Goal: Navigation & Orientation: Find specific page/section

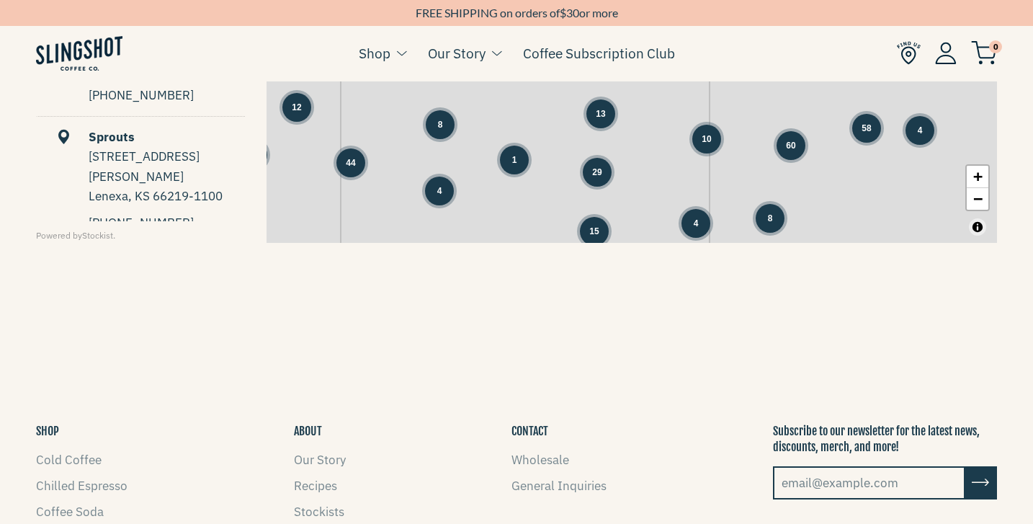
scroll to position [847, 0]
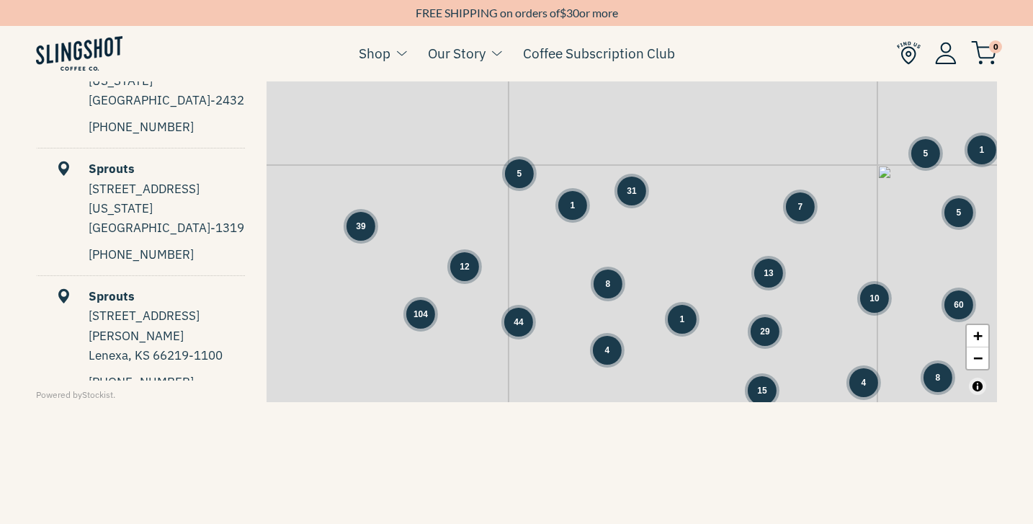
drag, startPoint x: 355, startPoint y: 277, endPoint x: 543, endPoint y: 277, distance: 188.0
click at [544, 279] on div "7 1 1 5 31 1 12 8 4 4 1 3 34 23 39 5 5 31 104 13 10 60 58 4 44 29 15 8 66" at bounding box center [632, 181] width 730 height 441
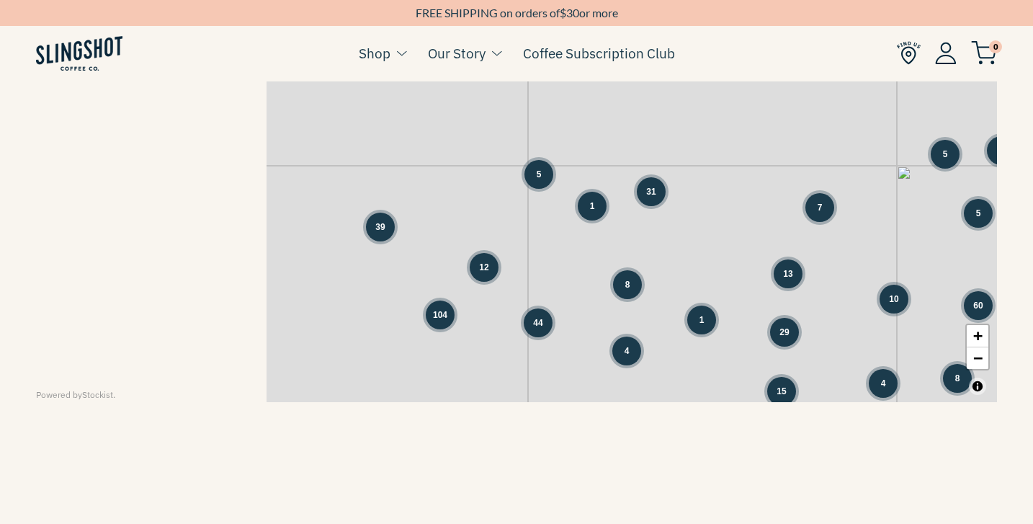
click at [439, 321] on span "104" at bounding box center [440, 314] width 14 height 13
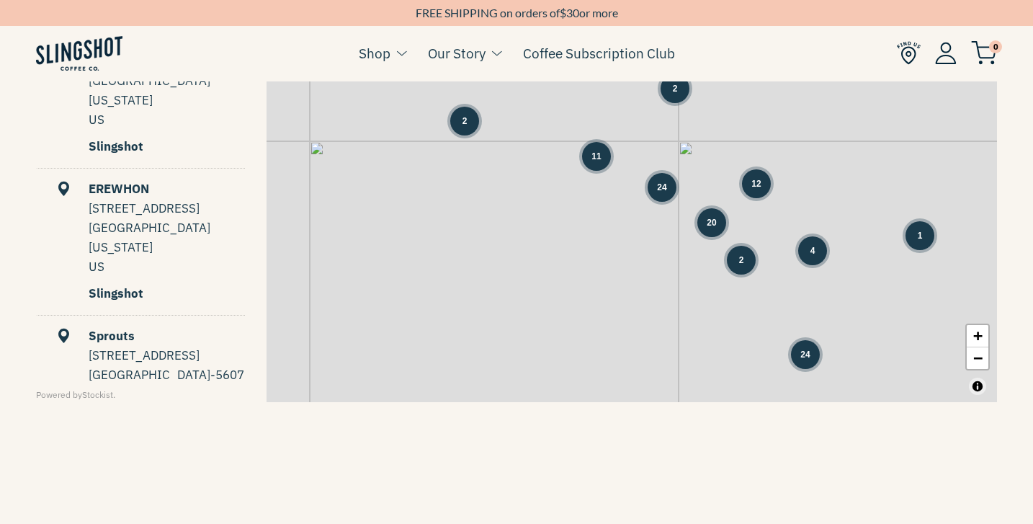
click at [667, 184] on div "24" at bounding box center [662, 187] width 29 height 29
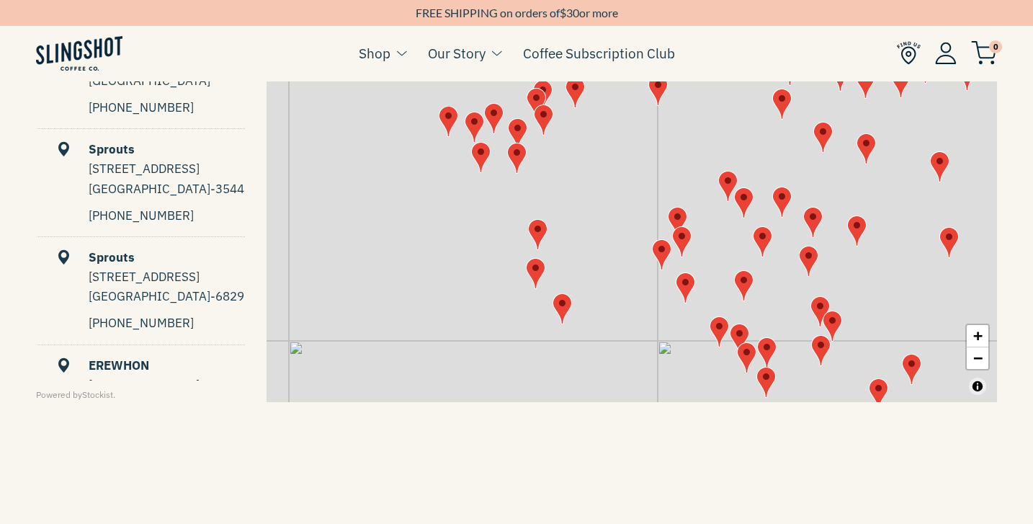
click at [478, 157] on img "Map" at bounding box center [480, 157] width 19 height 31
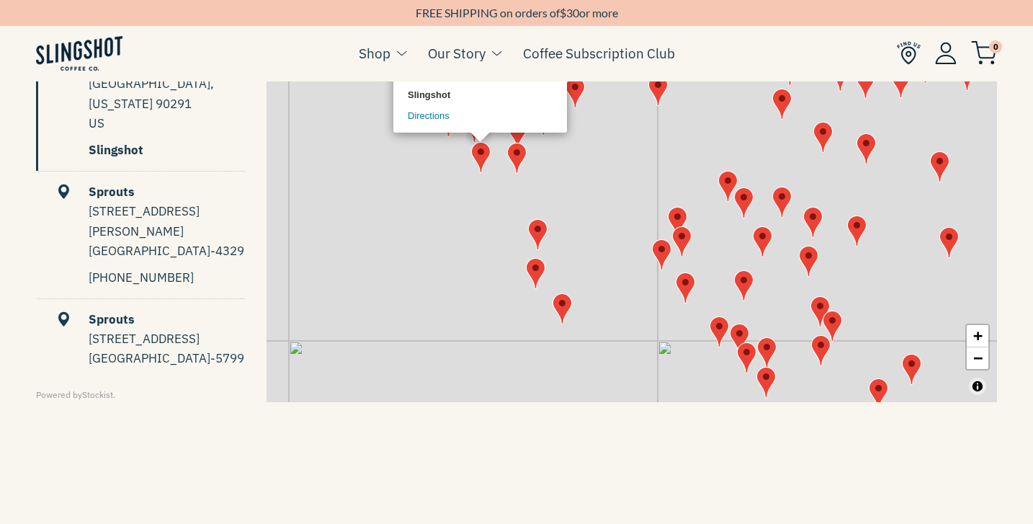
scroll to position [2435, 0]
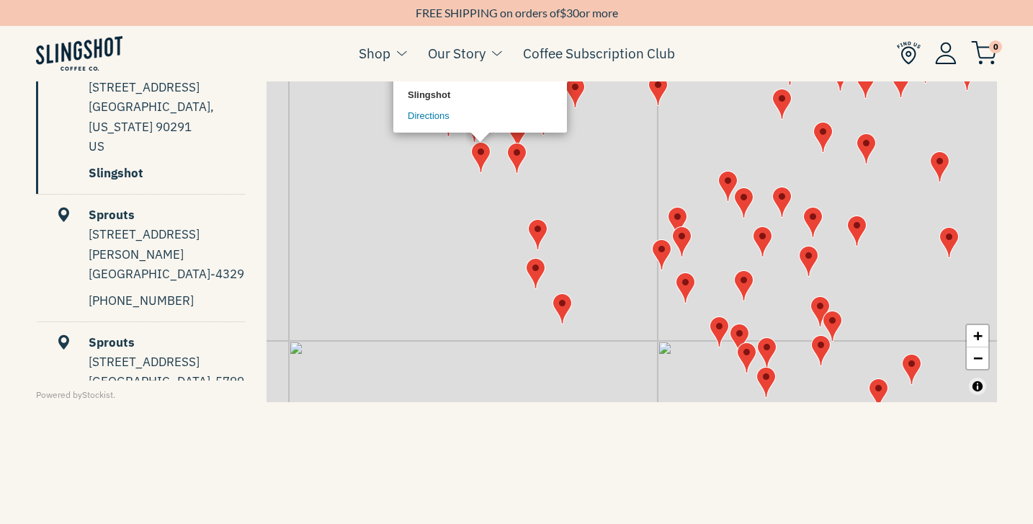
drag, startPoint x: 478, startPoint y: 223, endPoint x: 476, endPoint y: 275, distance: 52.6
click at [477, 275] on div "EREWHON 585 VENICE BLVD VENICE, California 90291 US Slingshot Directions × + −" at bounding box center [632, 181] width 730 height 441
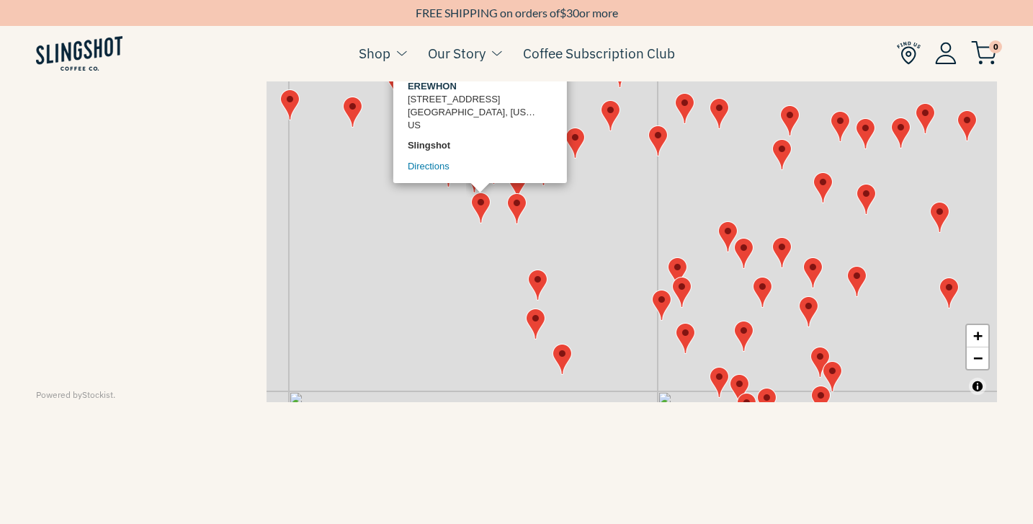
scroll to position [0, 0]
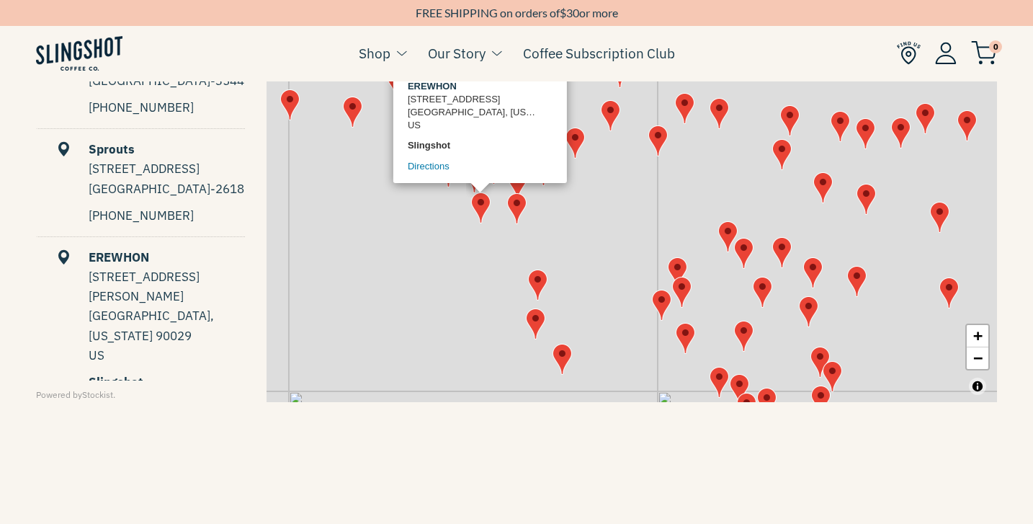
click at [518, 211] on img "Map" at bounding box center [515, 208] width 19 height 31
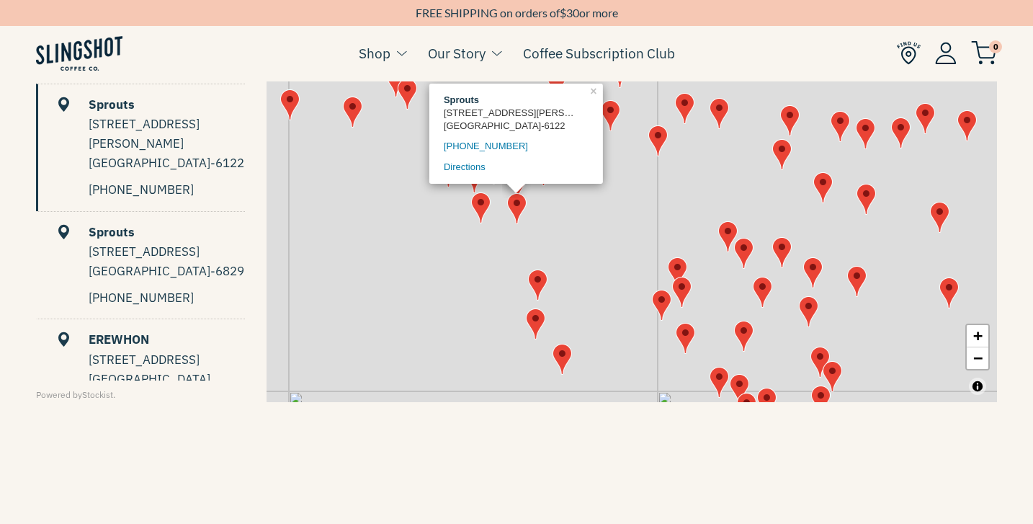
scroll to position [1580, 0]
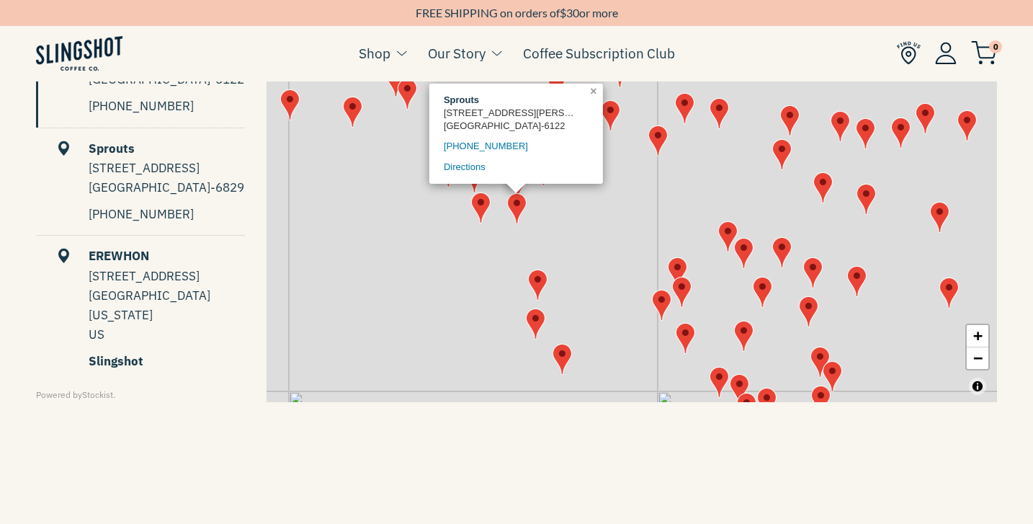
click at [592, 91] on link "×" at bounding box center [595, 90] width 16 height 13
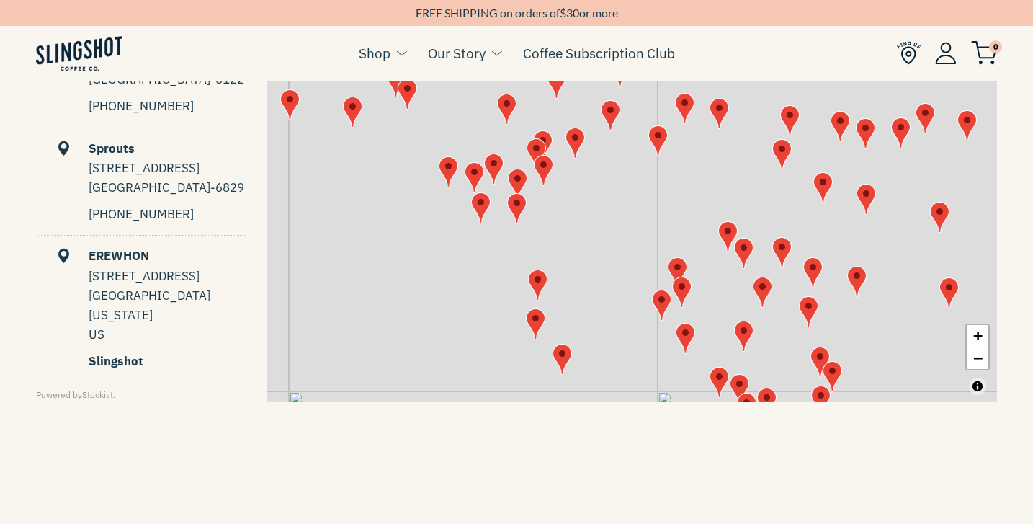
click at [474, 172] on img "Map" at bounding box center [473, 177] width 19 height 31
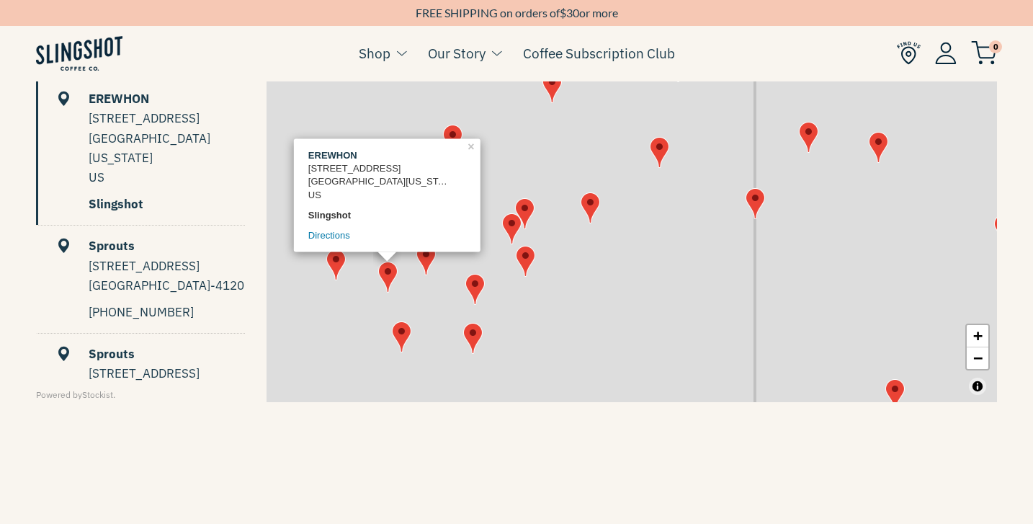
scroll to position [0, 0]
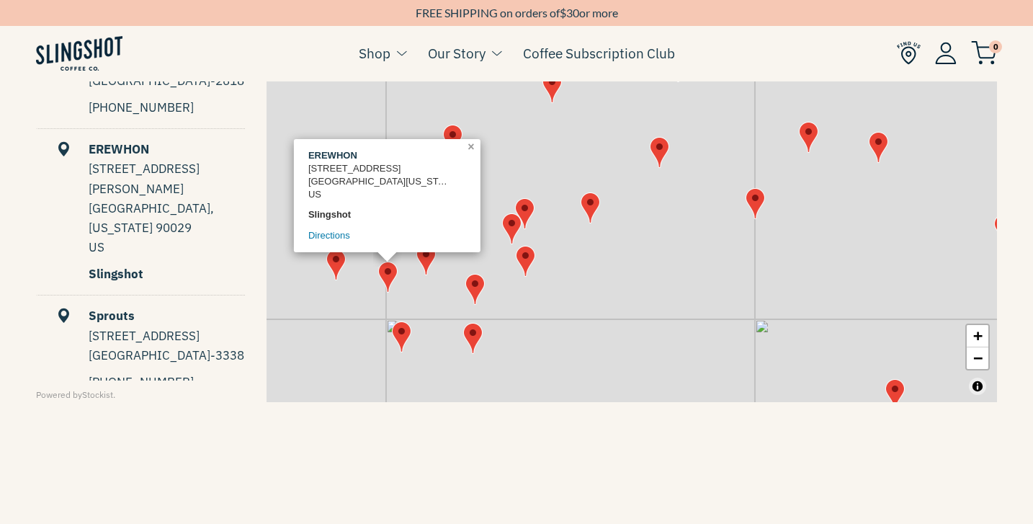
click at [469, 145] on link "×" at bounding box center [473, 145] width 16 height 13
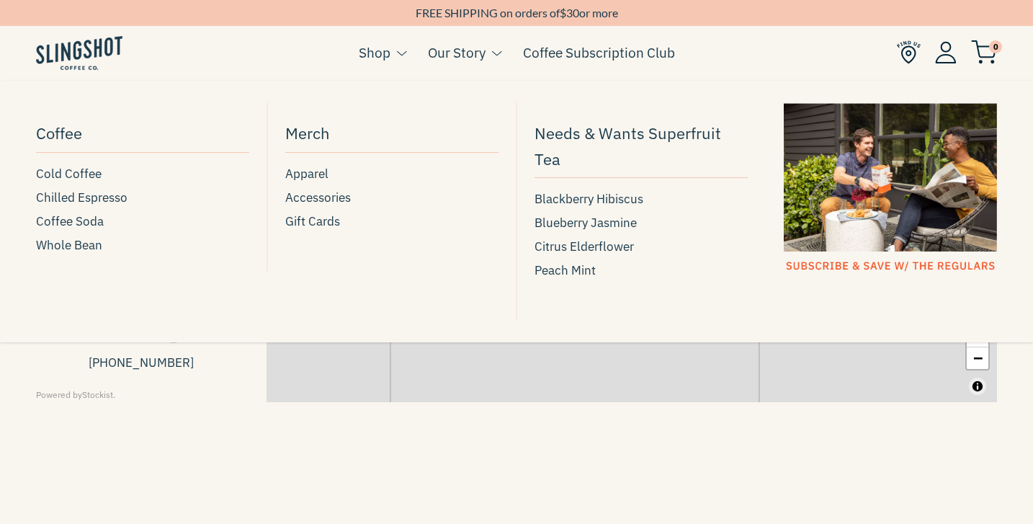
click at [399, 58] on button at bounding box center [398, 53] width 16 height 19
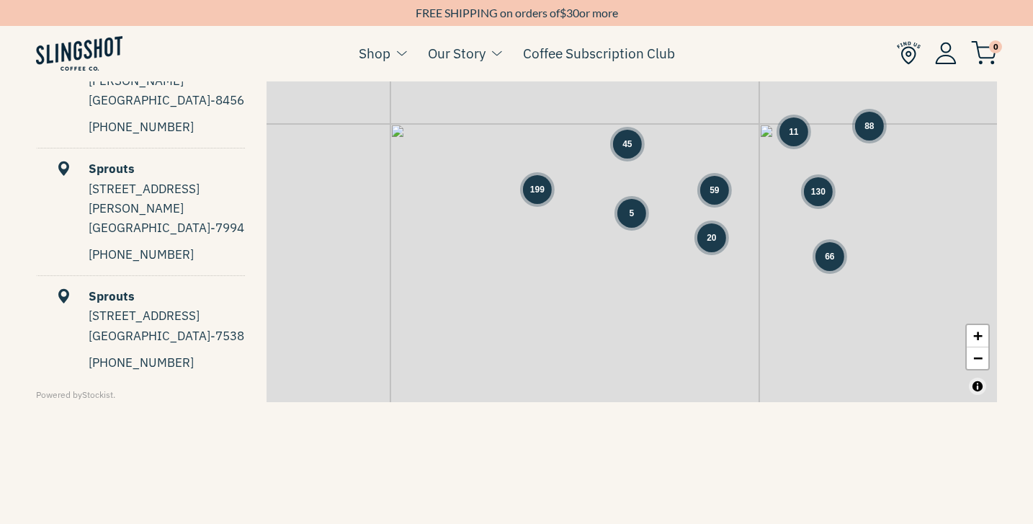
click at [915, 45] on img at bounding box center [909, 53] width 24 height 24
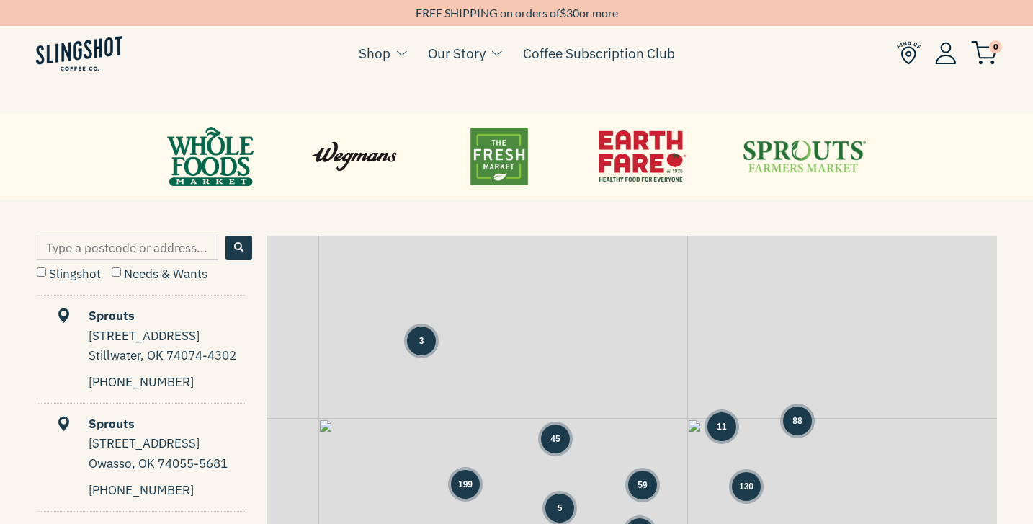
scroll to position [606, 0]
